Goal: Transaction & Acquisition: Book appointment/travel/reservation

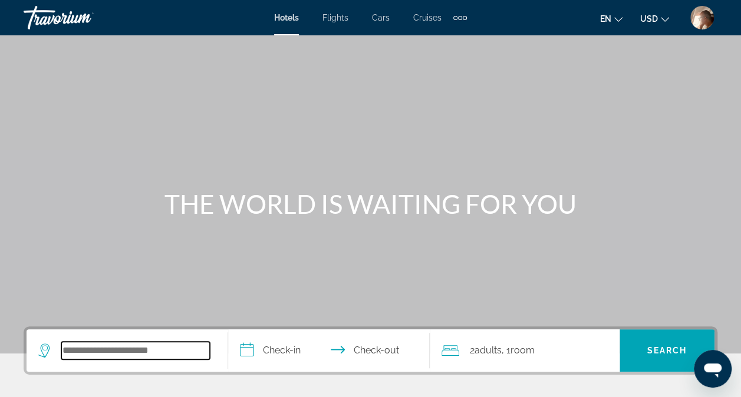
click at [127, 344] on input "Search widget" at bounding box center [135, 351] width 149 height 18
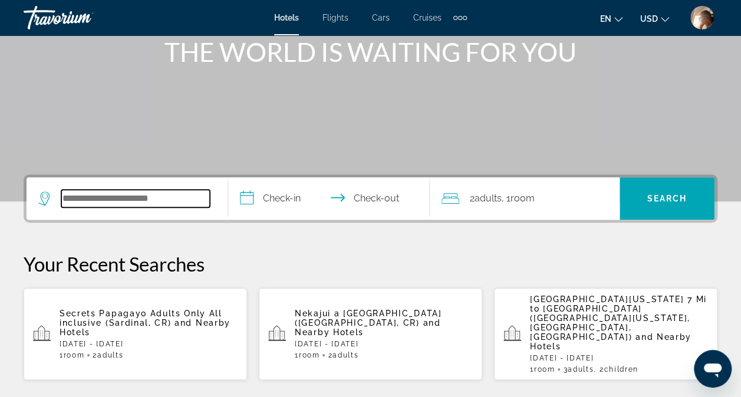
scroll to position [288, 0]
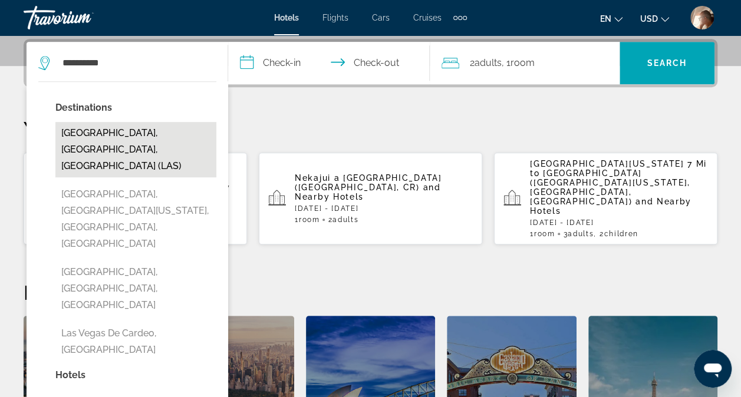
click at [181, 134] on button "[GEOGRAPHIC_DATA], [GEOGRAPHIC_DATA], [GEOGRAPHIC_DATA] (LAS)" at bounding box center [135, 149] width 161 height 55
type input "**********"
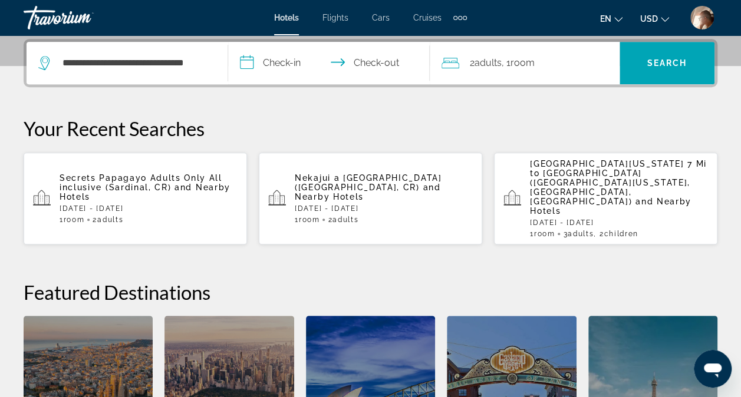
click at [279, 60] on input "**********" at bounding box center [331, 65] width 206 height 46
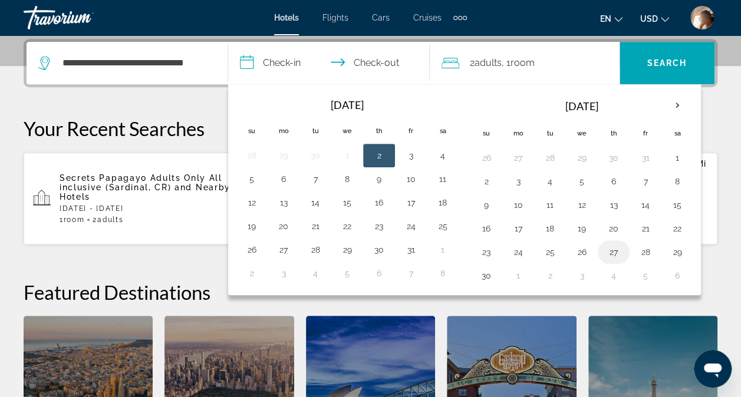
click at [611, 250] on button "27" at bounding box center [613, 252] width 19 height 17
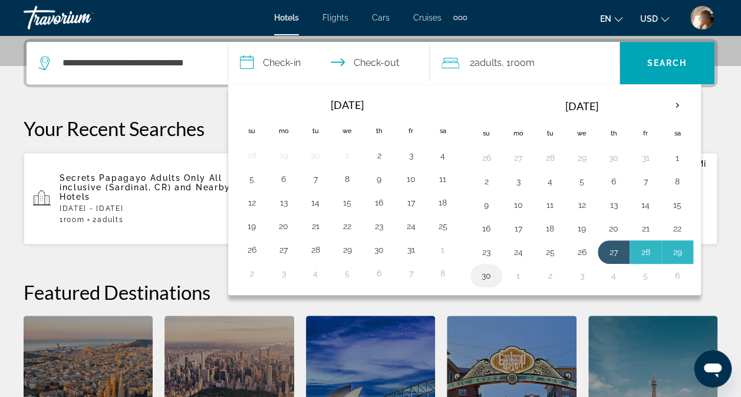
click at [477, 274] on button "30" at bounding box center [486, 276] width 19 height 17
type input "**********"
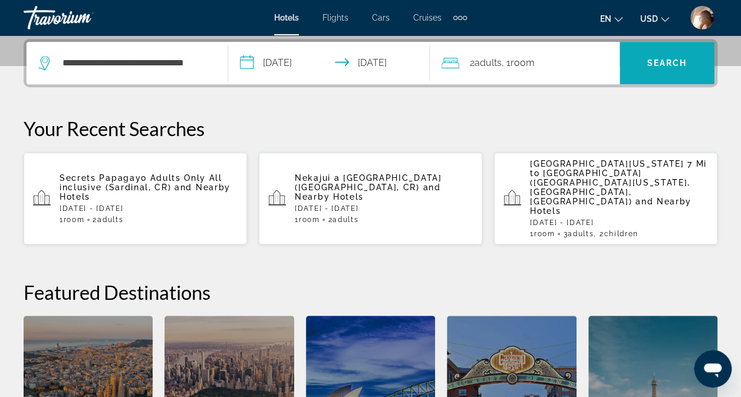
click at [659, 64] on span "Search" at bounding box center [667, 62] width 40 height 9
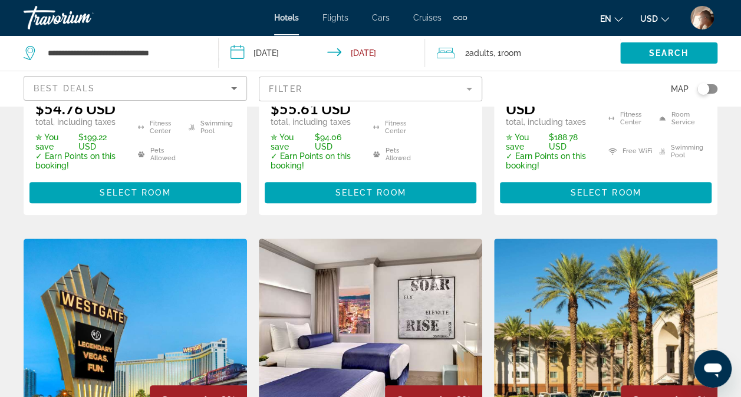
scroll to position [331, 0]
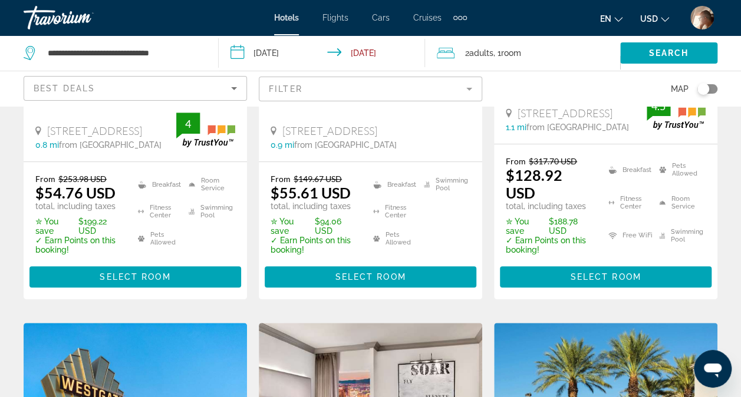
click at [469, 92] on mat-form-field "Filter" at bounding box center [370, 89] width 223 height 25
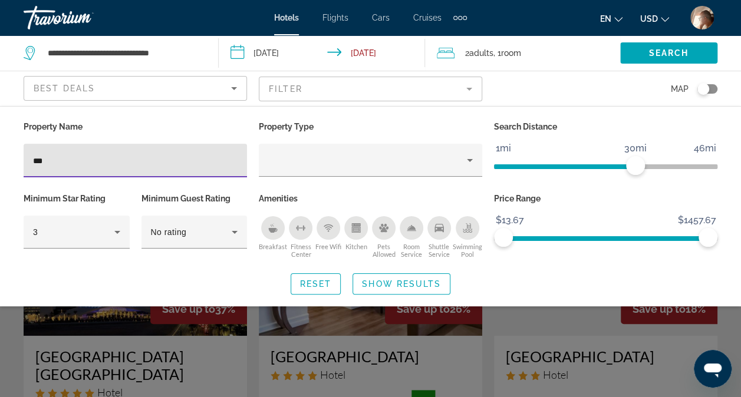
type input "****"
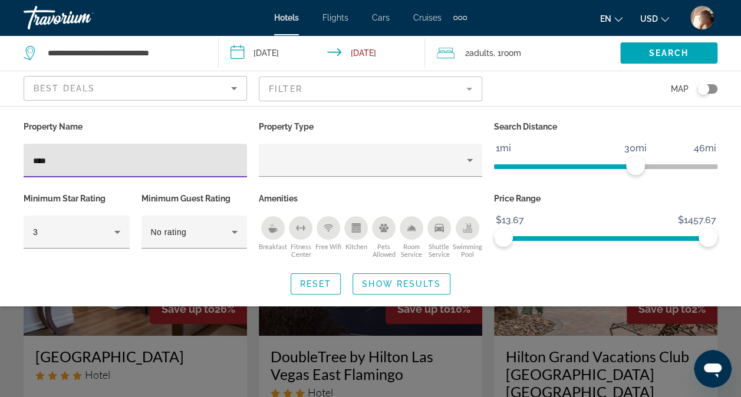
click at [725, 327] on div "Search widget" at bounding box center [370, 287] width 741 height 221
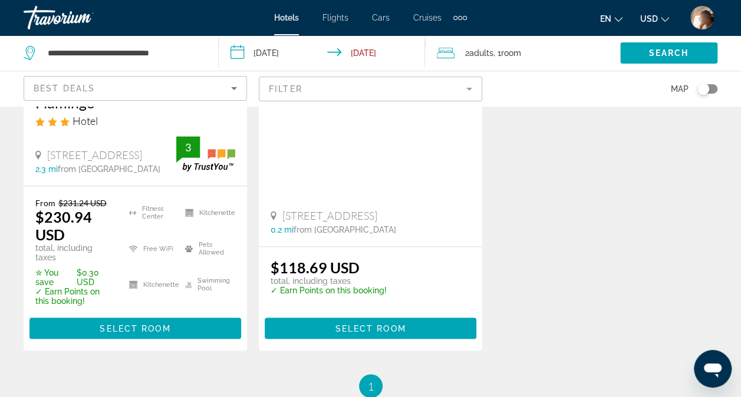
scroll to position [810, 0]
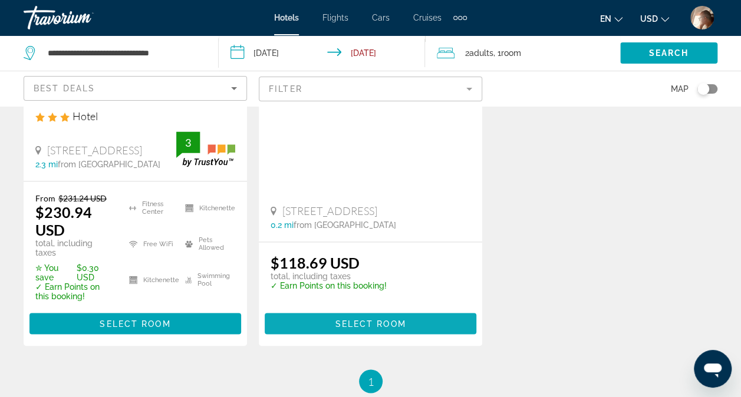
click at [404, 319] on span "Select Room" at bounding box center [370, 323] width 71 height 9
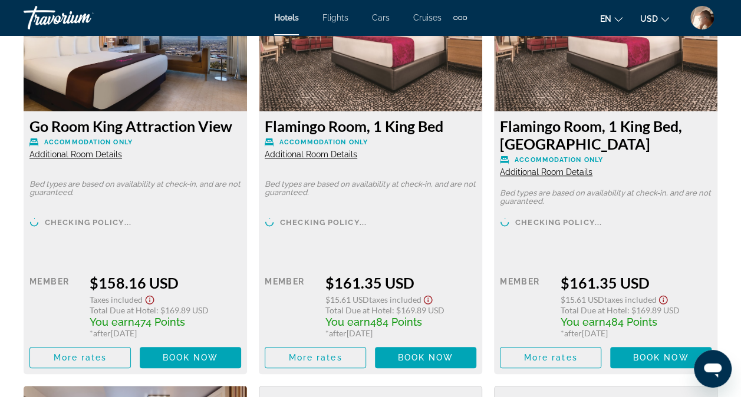
scroll to position [2625, 0]
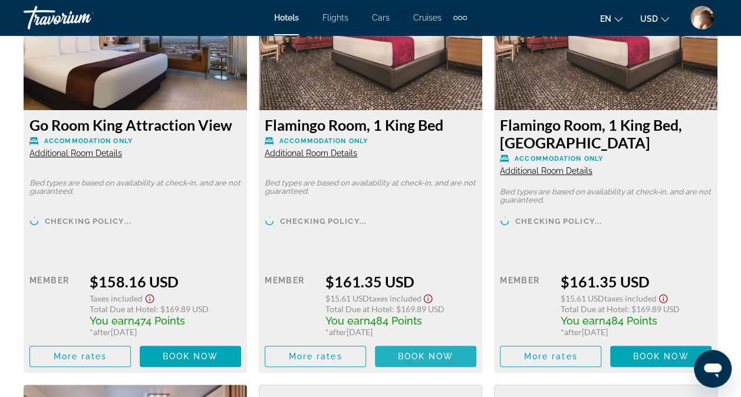
click at [422, 352] on span "Book now" at bounding box center [426, 356] width 56 height 9
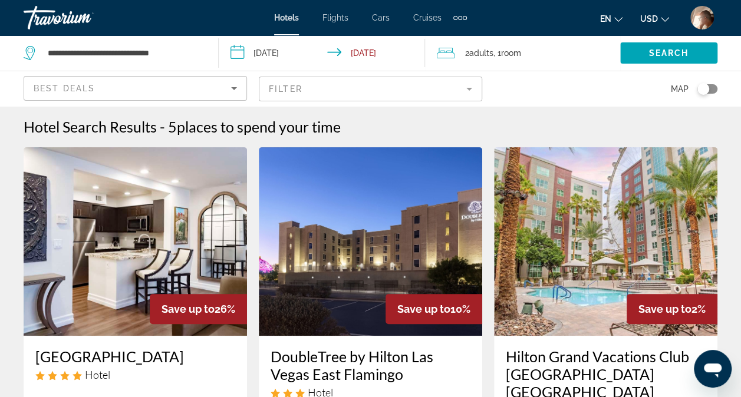
click at [471, 78] on mat-form-field "Filter" at bounding box center [370, 89] width 223 height 25
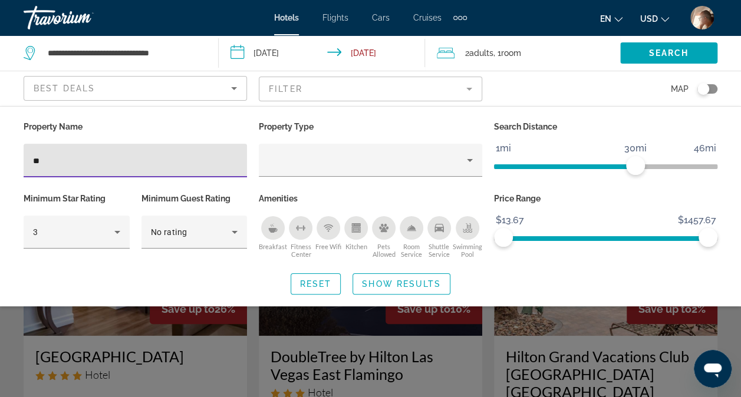
type input "*"
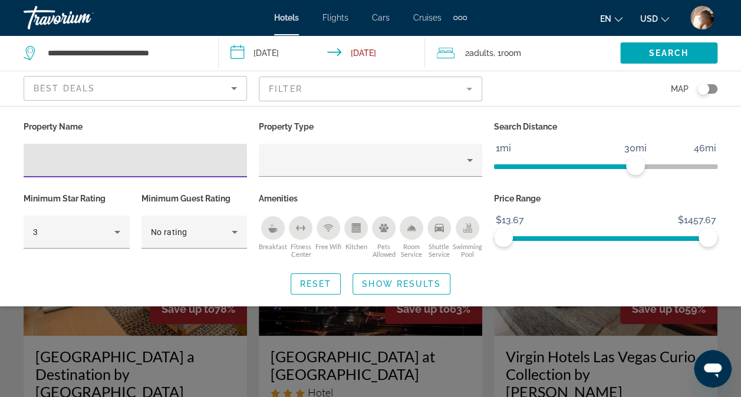
click at [728, 331] on div "Search widget" at bounding box center [370, 287] width 741 height 221
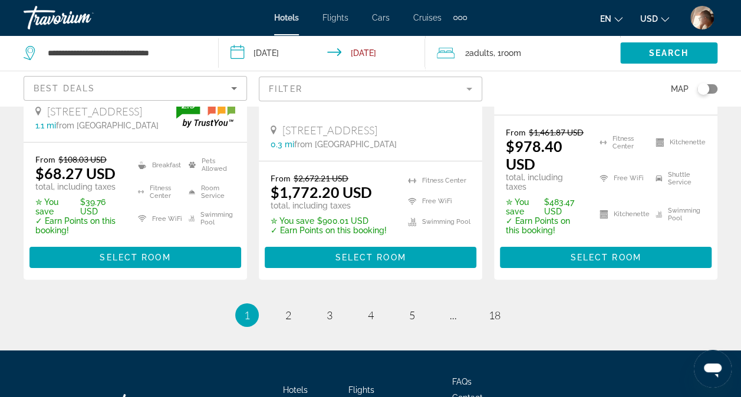
scroll to position [1814, 0]
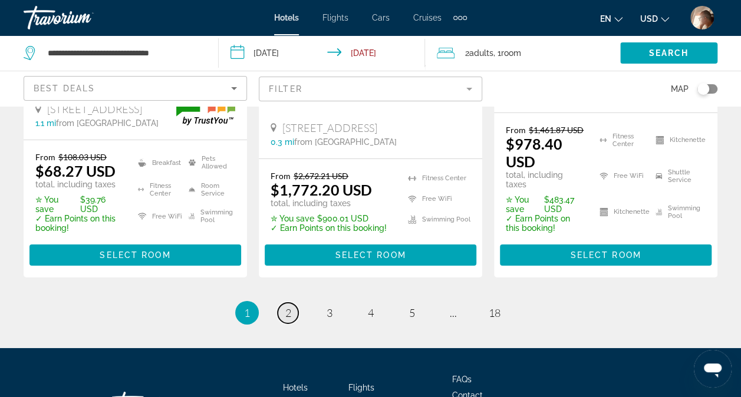
click at [293, 303] on link "page 2" at bounding box center [288, 313] width 21 height 21
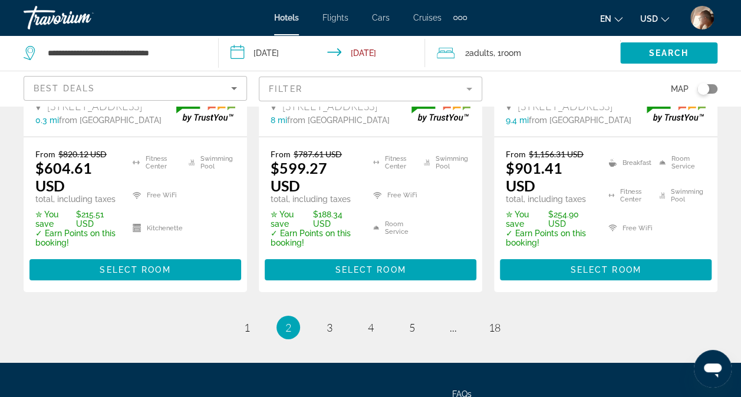
scroll to position [1830, 0]
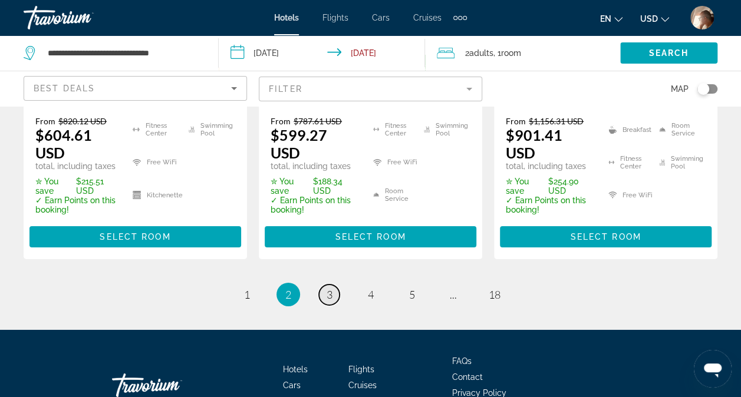
click at [331, 288] on span "3" at bounding box center [330, 294] width 6 height 13
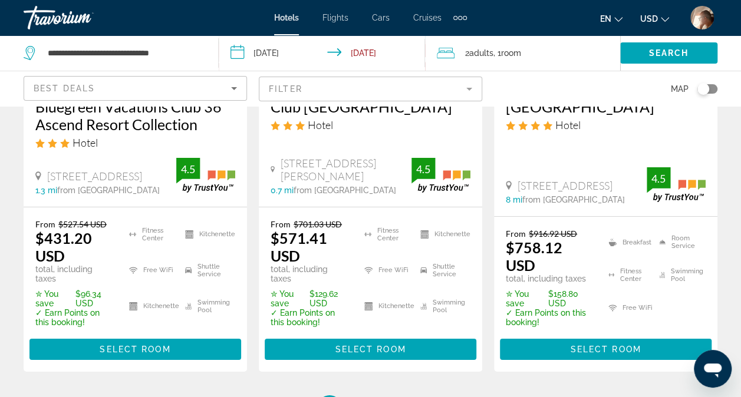
scroll to position [1767, 0]
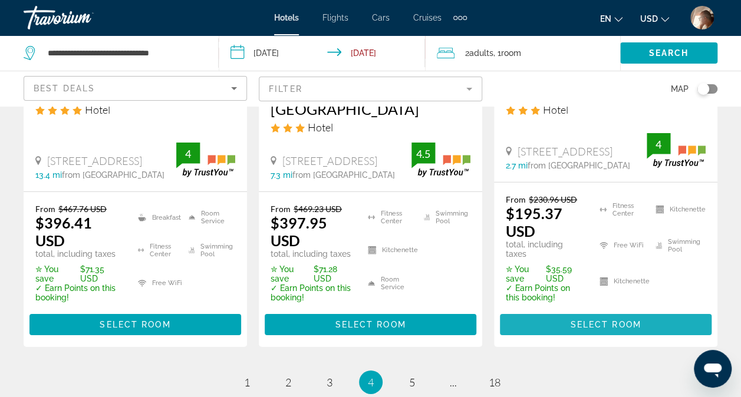
scroll to position [1767, 0]
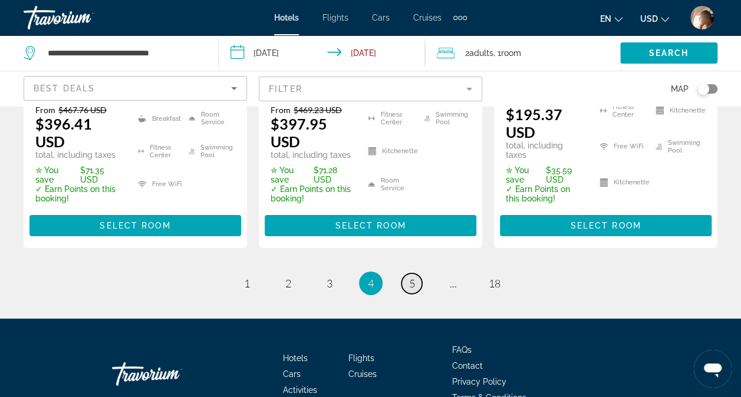
click at [404, 274] on link "page 5" at bounding box center [412, 284] width 21 height 21
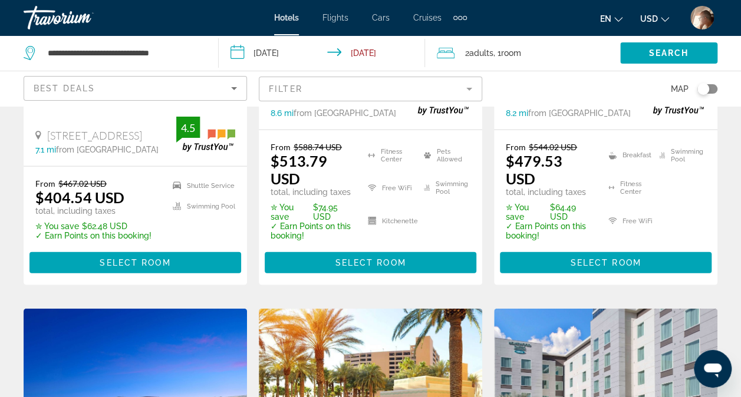
scroll to position [1331, 0]
